Goal: Information Seeking & Learning: Learn about a topic

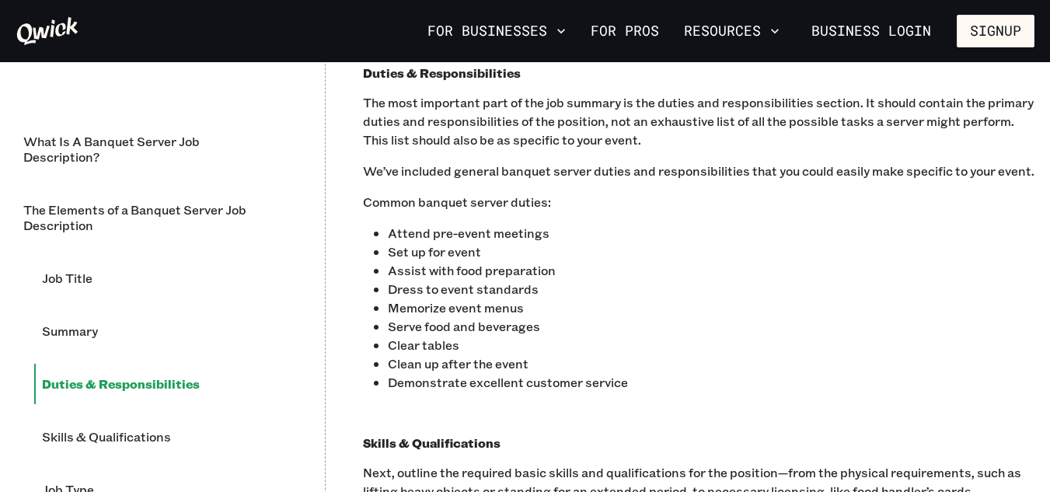
scroll to position [1863, 0]
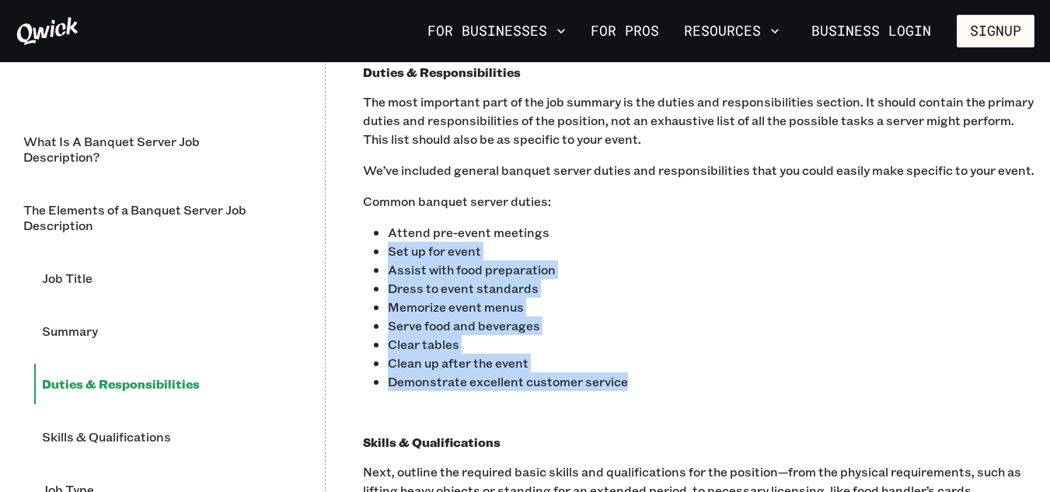
drag, startPoint x: 389, startPoint y: 255, endPoint x: 629, endPoint y: 388, distance: 273.8
click at [629, 388] on ul "Attend pre-event meetings Set up for event Assist with food preparation Dress t…" at bounding box center [711, 307] width 647 height 168
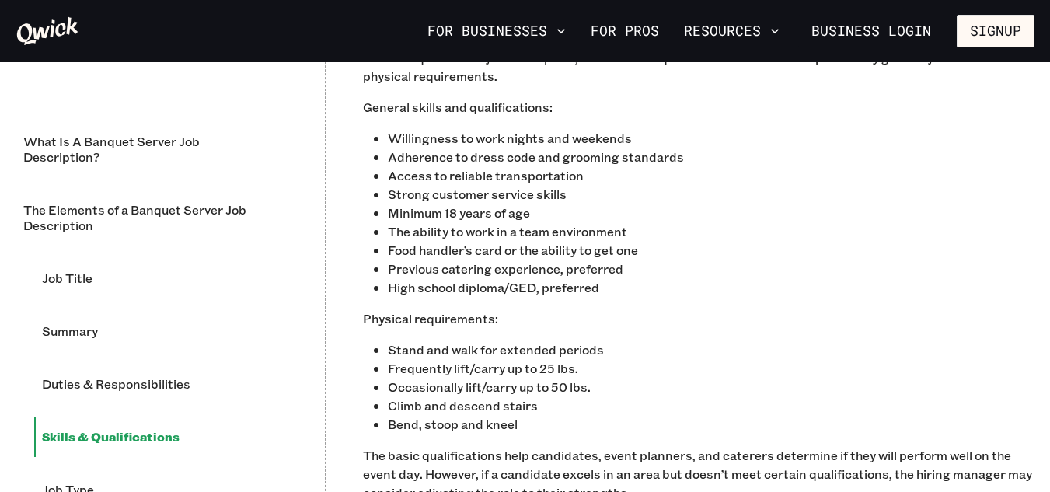
scroll to position [2330, 0]
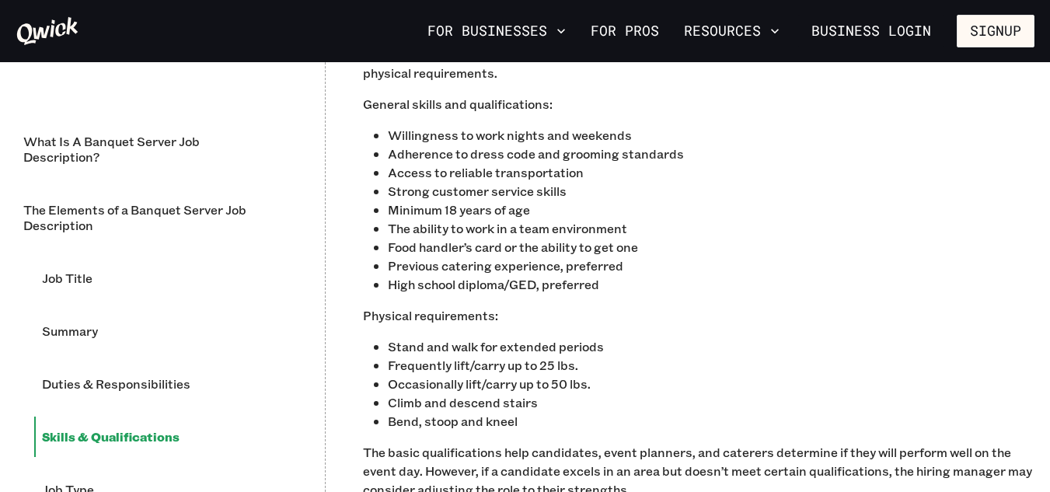
copy ul "Set up for event Assist with food preparation Dress to event standards Memorize…"
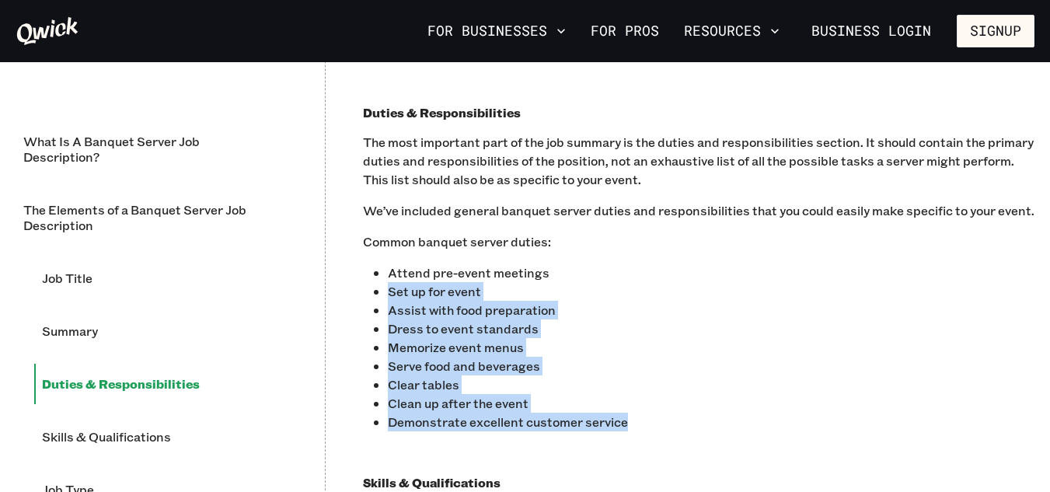
scroll to position [1822, 0]
click at [619, 317] on p "Assist with food preparation" at bounding box center [711, 311] width 647 height 19
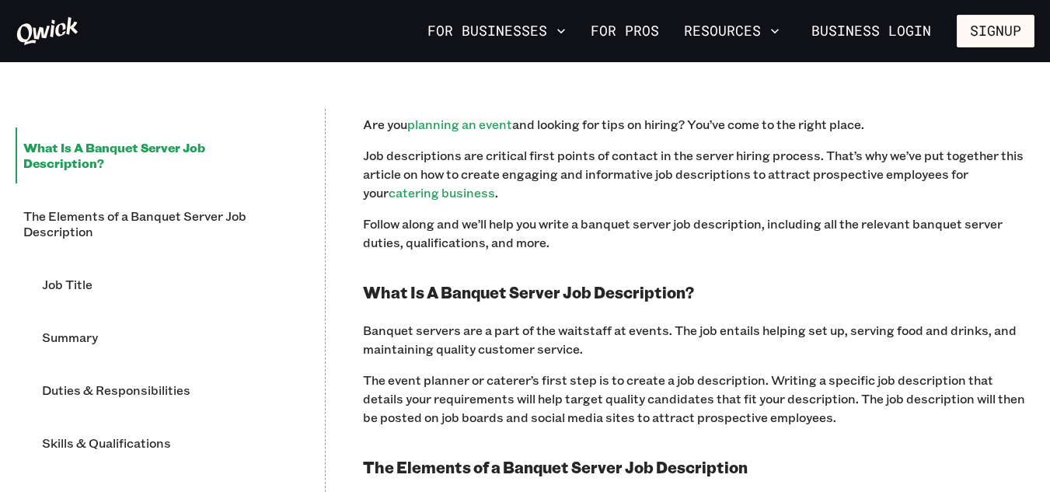
scroll to position [741, 0]
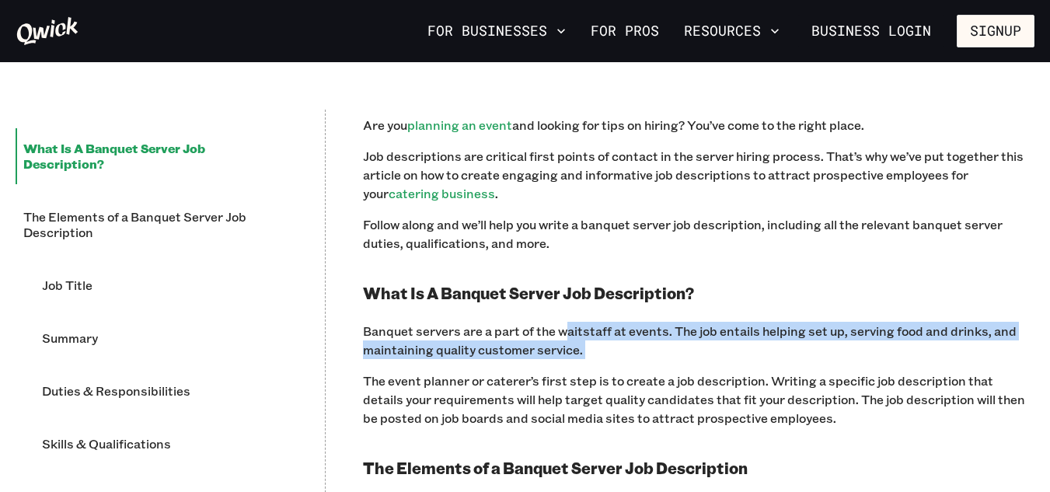
drag, startPoint x: 564, startPoint y: 333, endPoint x: 606, endPoint y: 344, distance: 43.4
click at [606, 344] on p "Banquet servers are a part of the waitstaff at events. The job entails helping …" at bounding box center [699, 340] width 672 height 37
copy p "aitstaff at events. The job entails helping set up, serving food and drinks, an…"
